Goal: Communication & Community: Ask a question

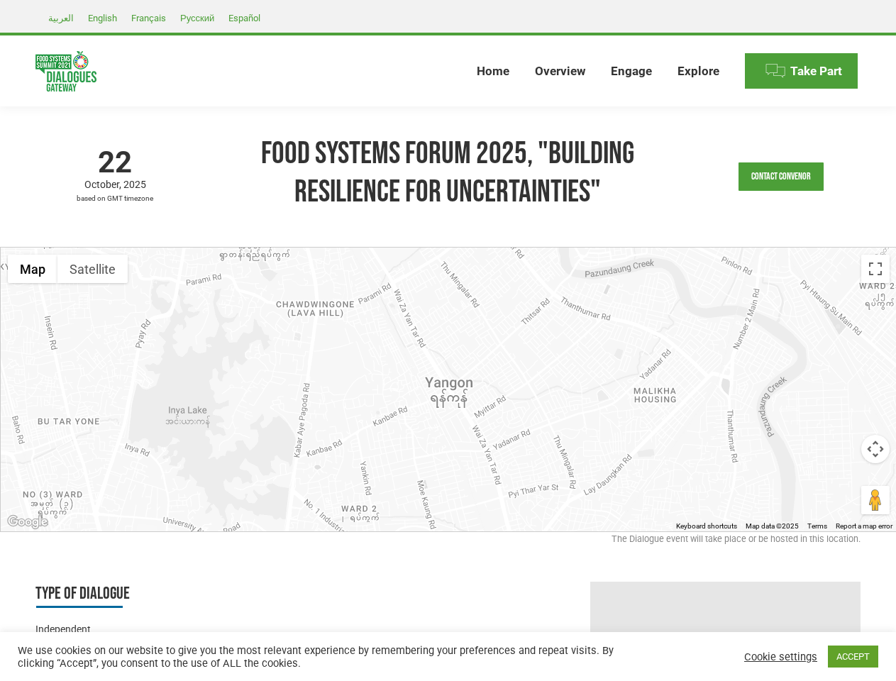
click at [448, 341] on div at bounding box center [449, 390] width 896 height 284
click at [781, 177] on link "Contact Convenor" at bounding box center [781, 177] width 85 height 28
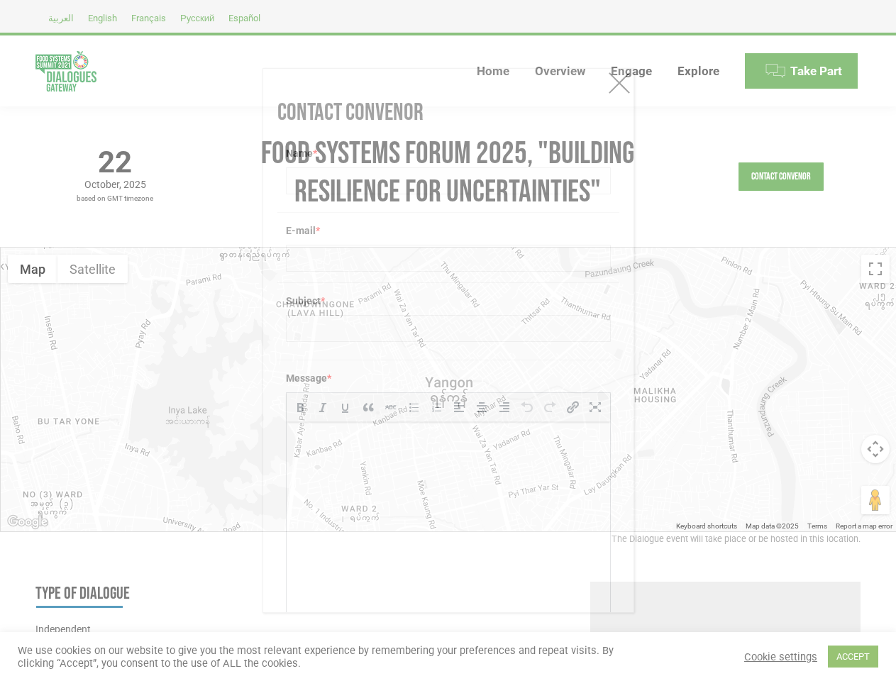
click at [449, 390] on div "Message * b i link b-quote del ins img ul ol li code more close tags" at bounding box center [449, 509] width 342 height 299
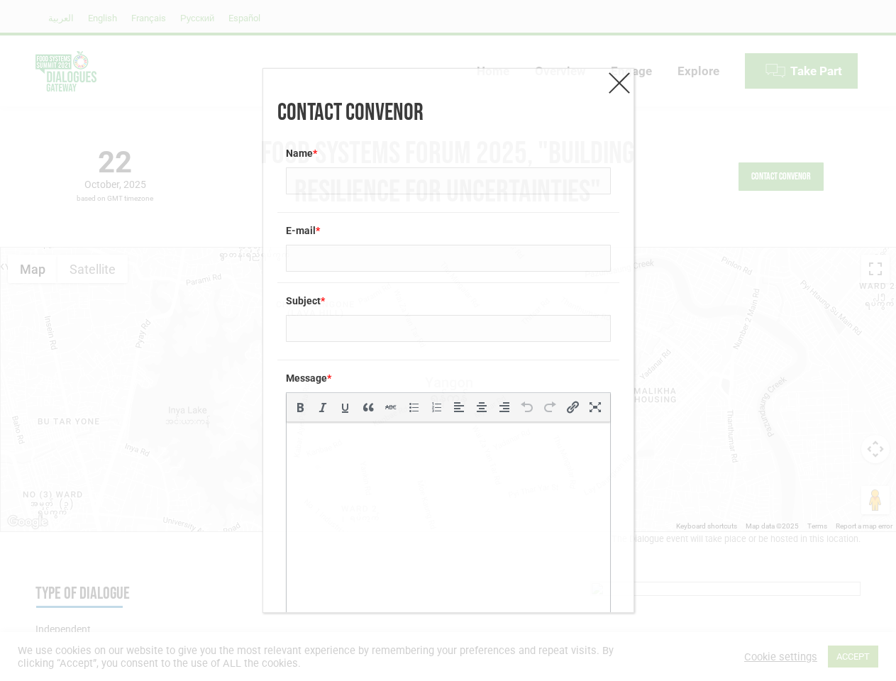
click at [449, 390] on div "Message * b i link b-quote del ins img ul ol li code more close tags" at bounding box center [449, 509] width 342 height 299
click at [33, 269] on div "Contact Convenor Name * E-mail * Subject * Message * b i link b-quote del ins i…" at bounding box center [448, 340] width 896 height 681
click at [92, 269] on div "Contact Convenor Name * E-mail * Subject * Message * b i link b-quote del ins i…" at bounding box center [448, 340] width 896 height 681
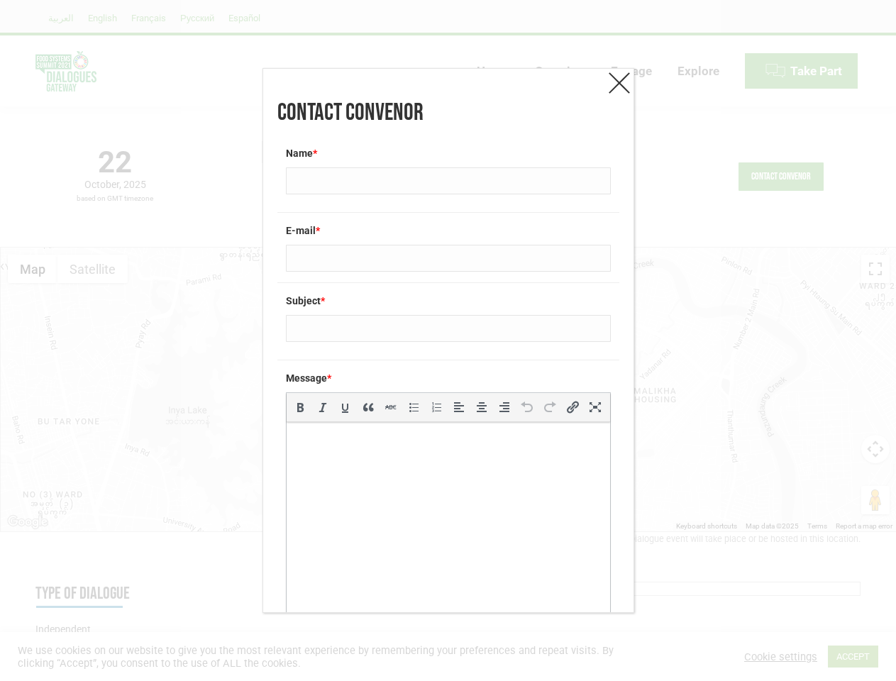
click at [92, 269] on div "Contact Convenor Name * E-mail * Subject * Message * b i link b-quote del ins i…" at bounding box center [448, 340] width 896 height 681
click at [876, 269] on div "Contact Convenor Name * E-mail * Subject * Message * b i link b-quote del ins i…" at bounding box center [448, 340] width 896 height 681
